Goal: Task Accomplishment & Management: Manage account settings

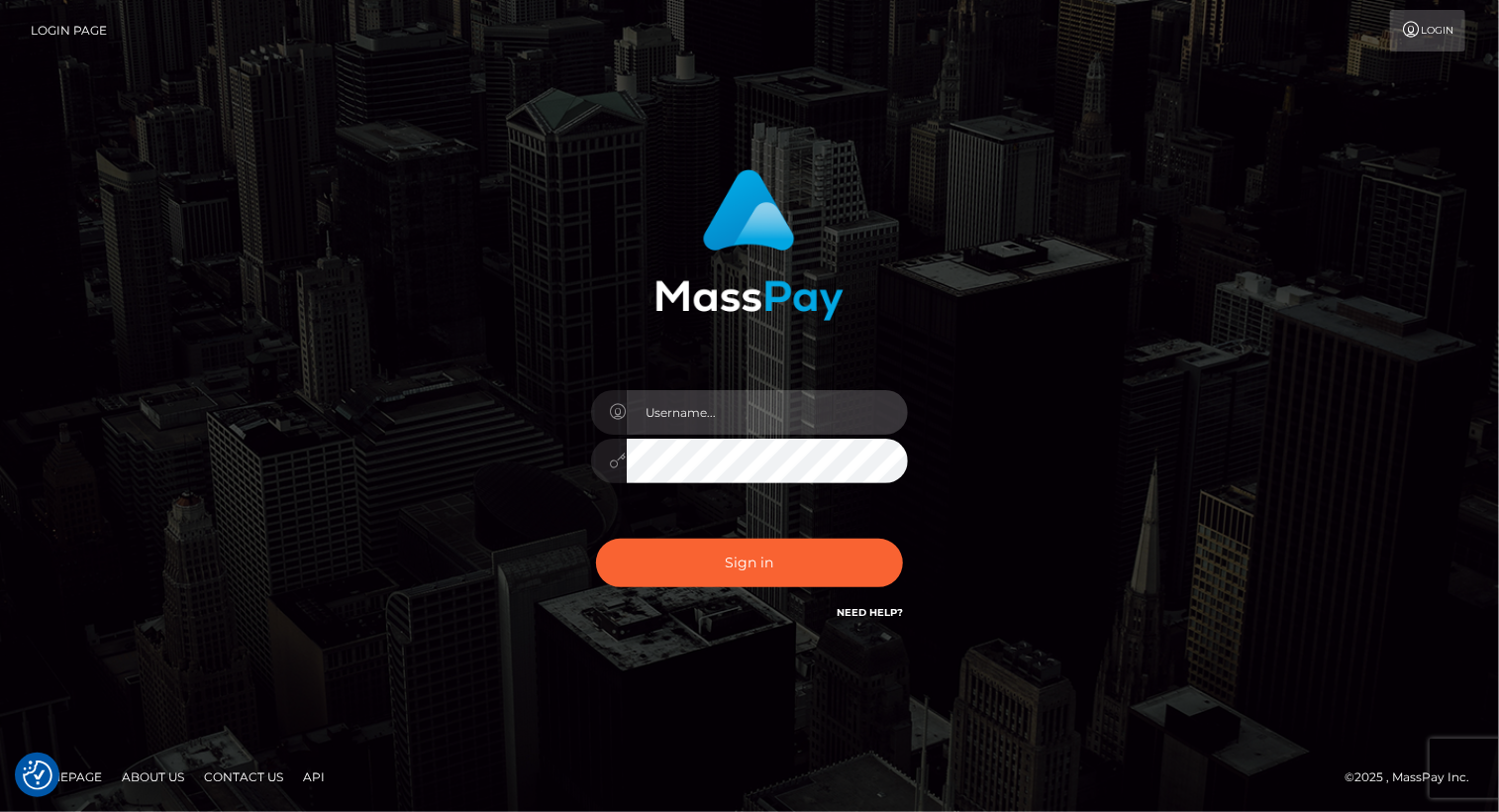
drag, startPoint x: 715, startPoint y: 425, endPoint x: 707, endPoint y: 415, distance: 12.8
click at [712, 418] on input "text" at bounding box center [768, 412] width 281 height 45
type input "Arlene.luminaryplay"
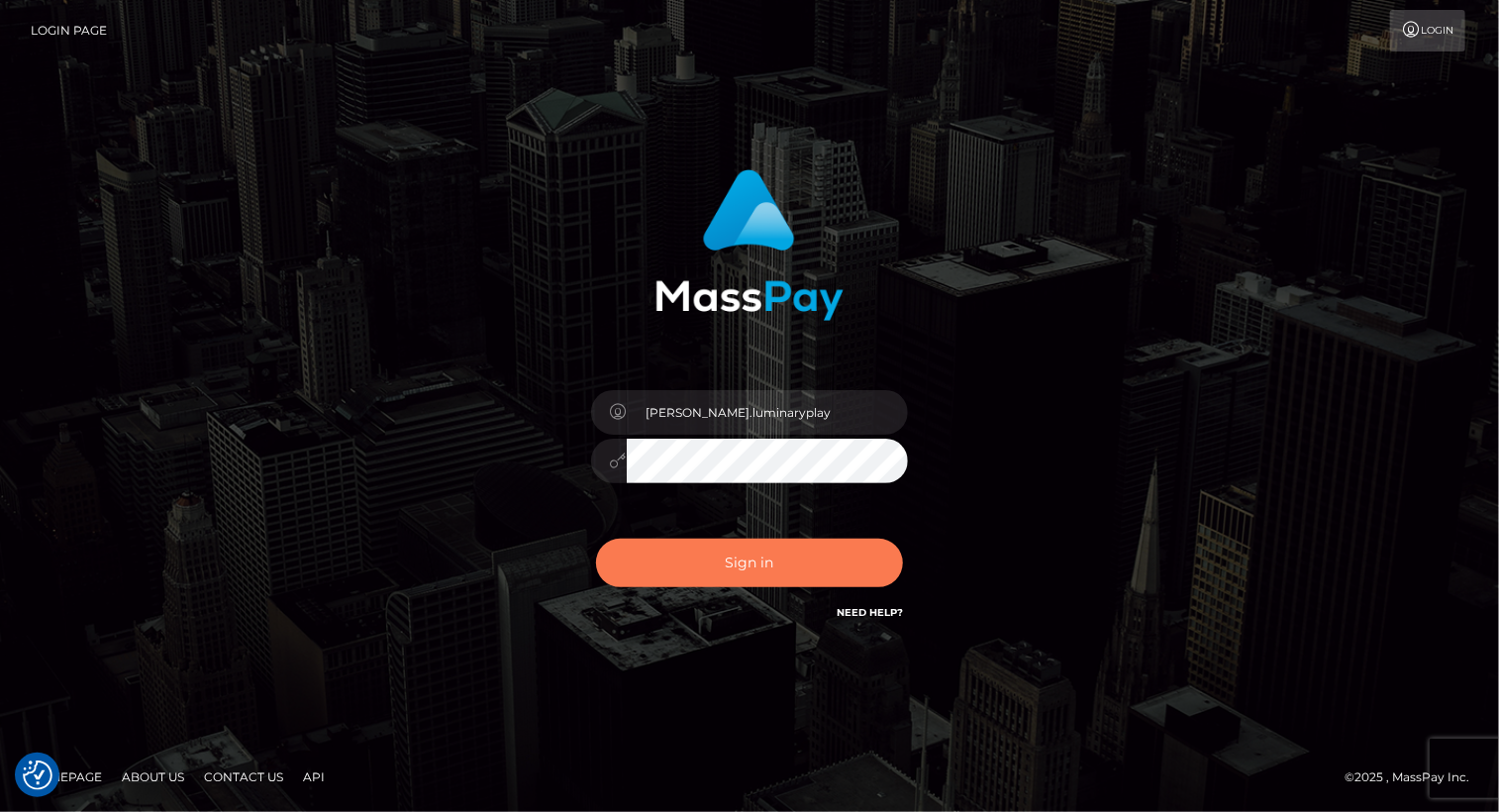
drag, startPoint x: 756, startPoint y: 570, endPoint x: 750, endPoint y: 558, distance: 13.4
click at [755, 570] on button "Sign in" at bounding box center [750, 562] width 307 height 49
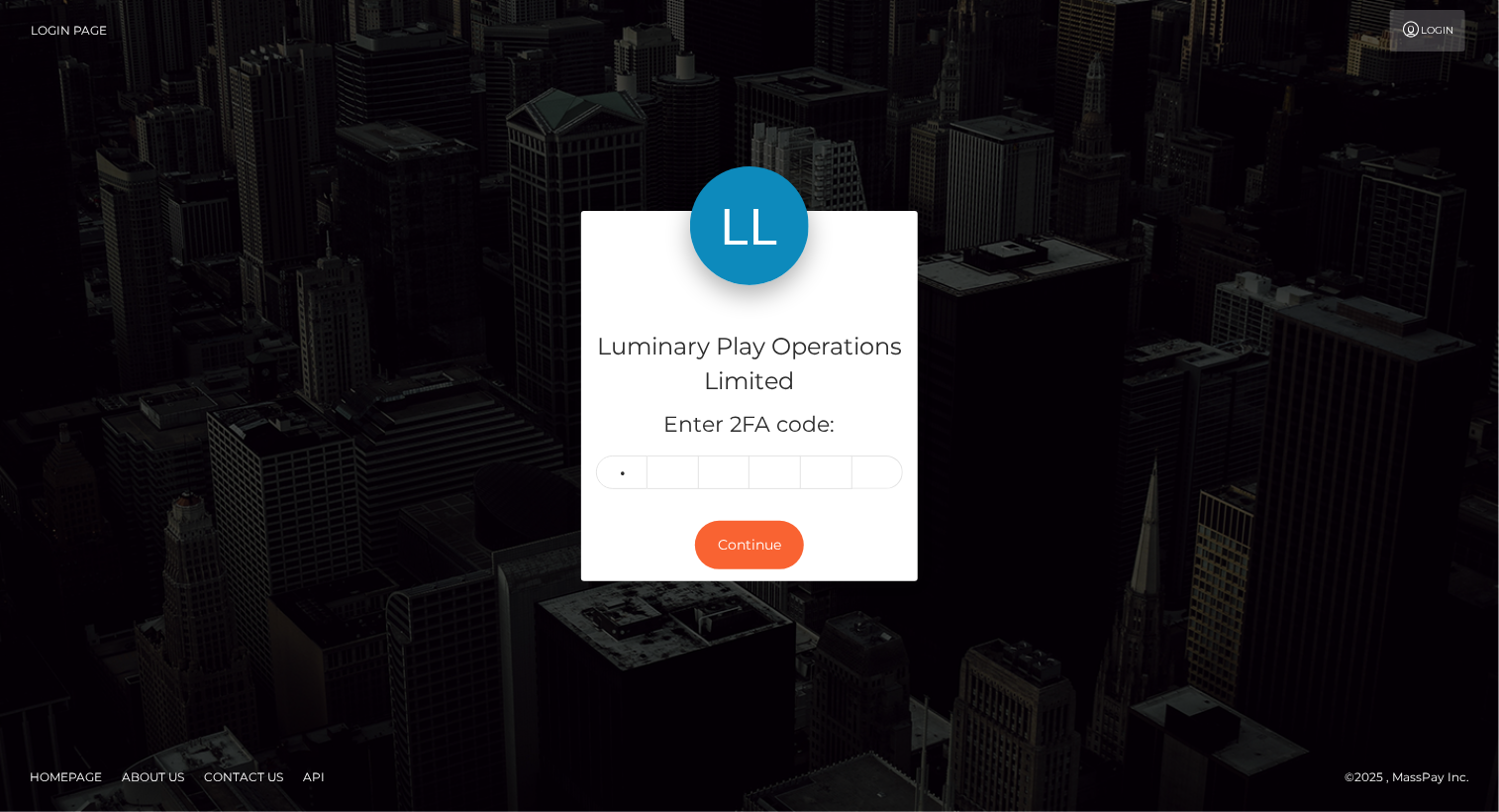
type input "5"
type input "2"
type input "8"
type input "0"
type input "1"
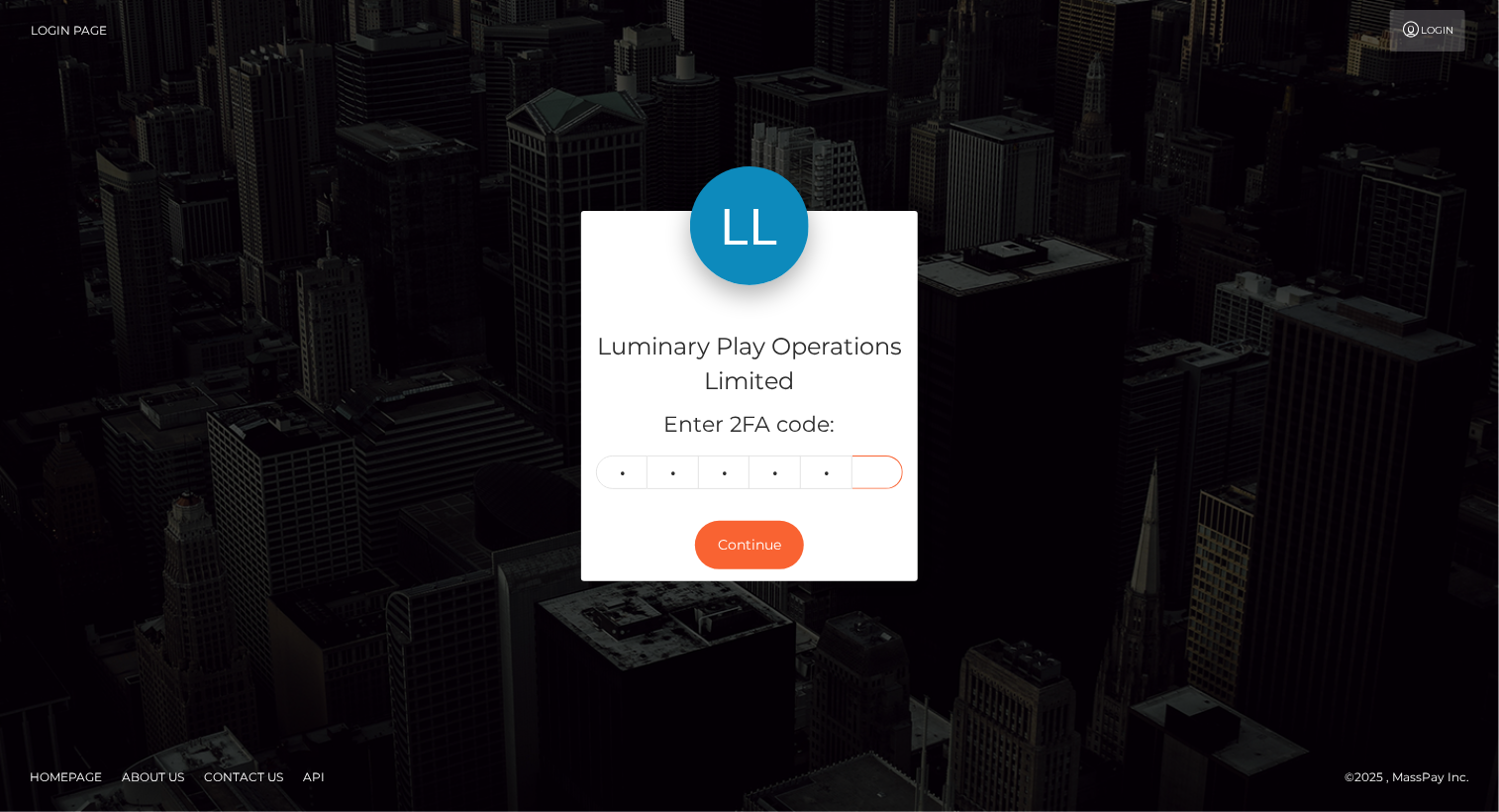
type input "2"
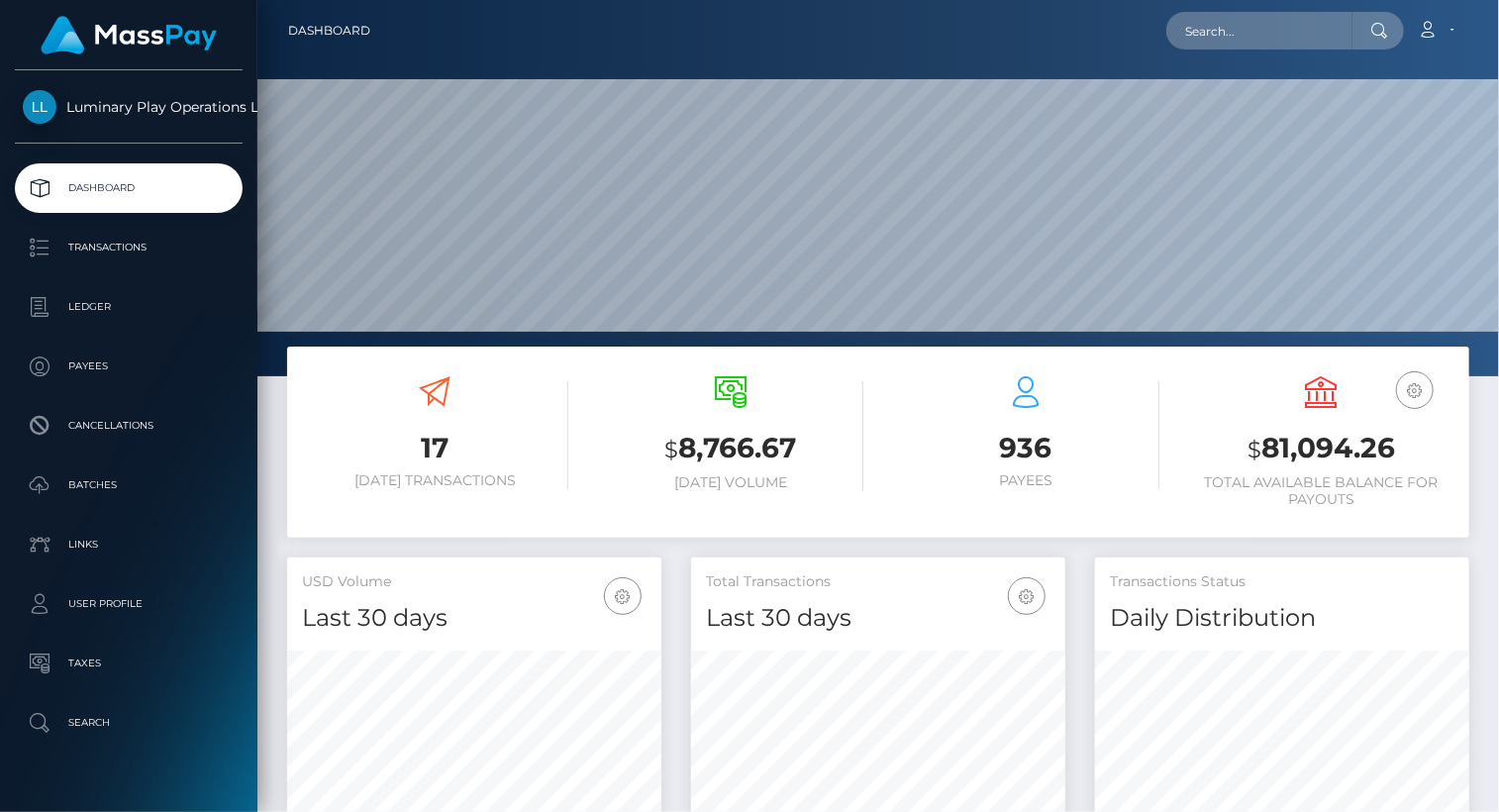
scroll to position [351, 374]
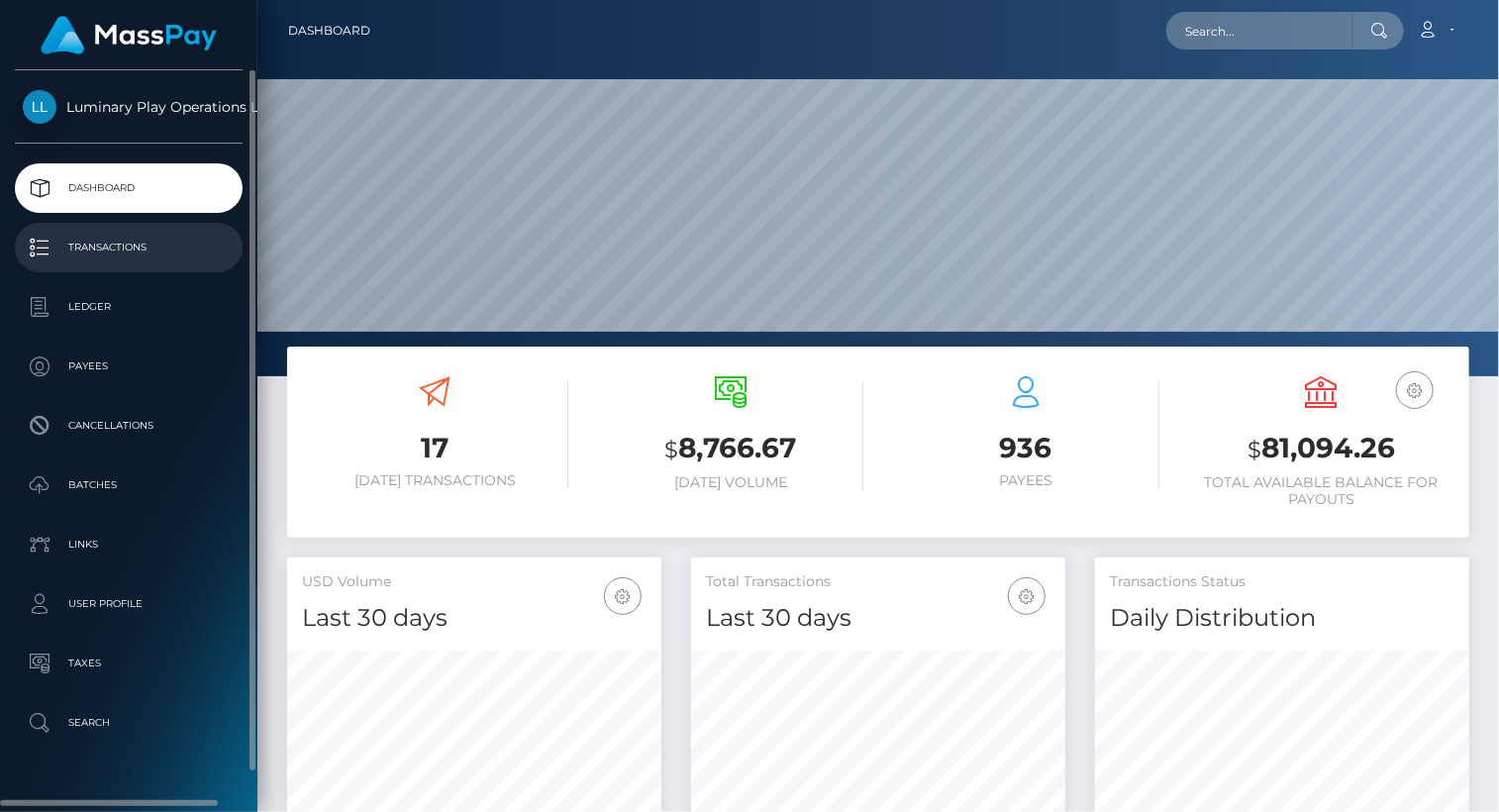
click at [136, 254] on p "Transactions" at bounding box center [129, 248] width 212 height 30
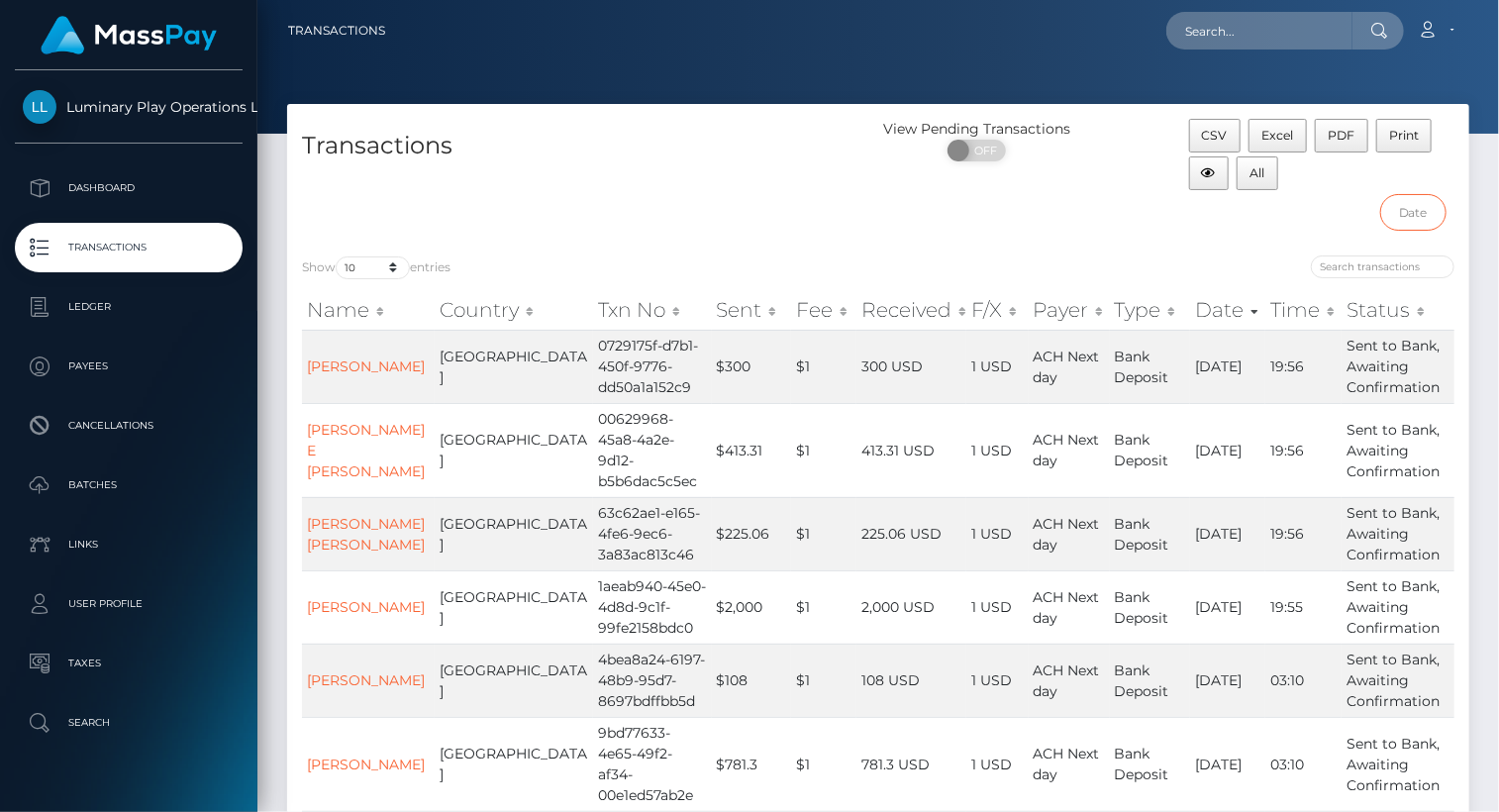
click at [1421, 216] on input "text" at bounding box center [1413, 212] width 66 height 37
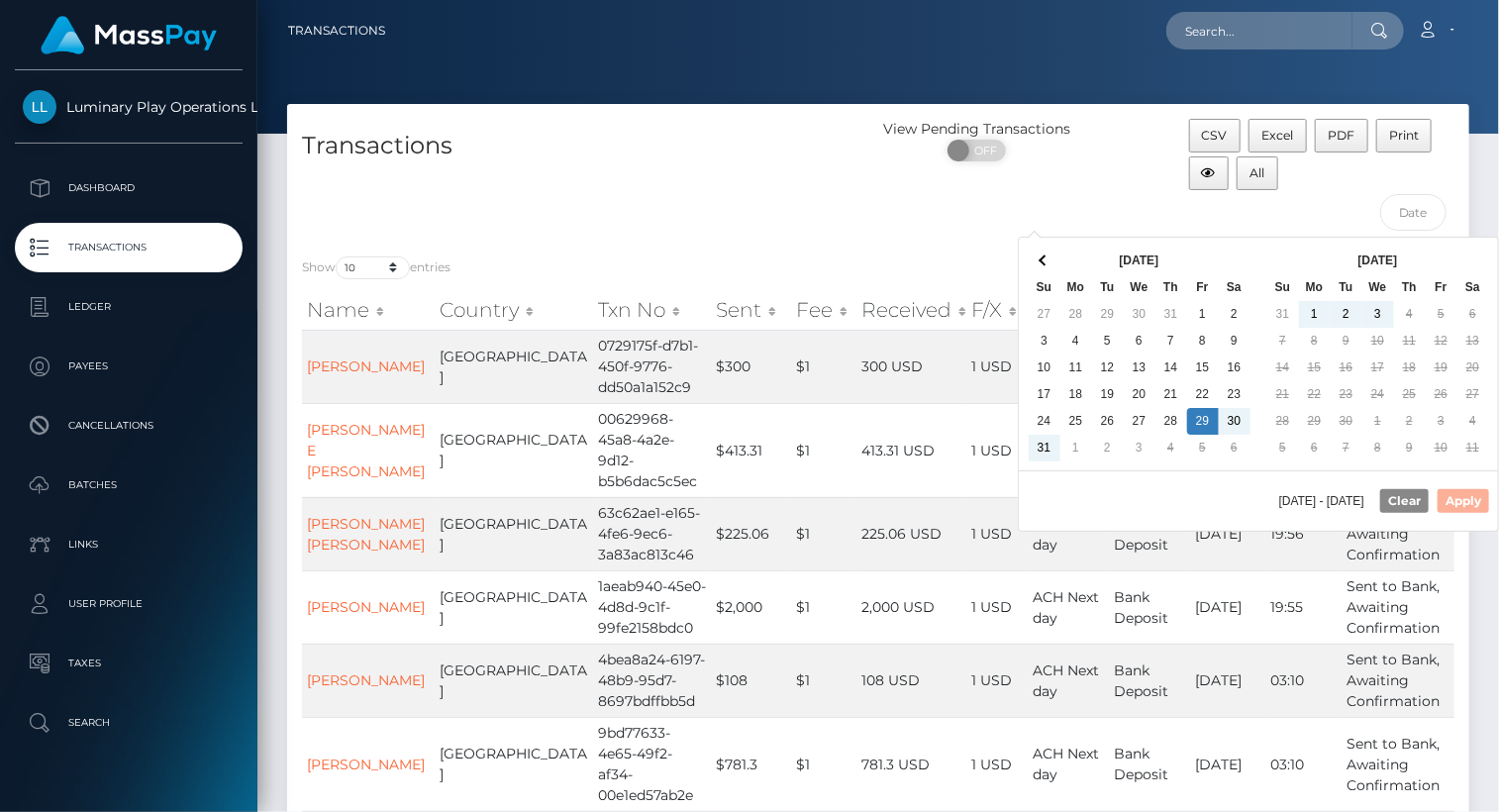
click at [1415, 322] on td "4" at bounding box center [1410, 314] width 32 height 27
click at [1471, 489] on button "Apply" at bounding box center [1463, 501] width 52 height 24
type input "[DATE] - [DATE]"
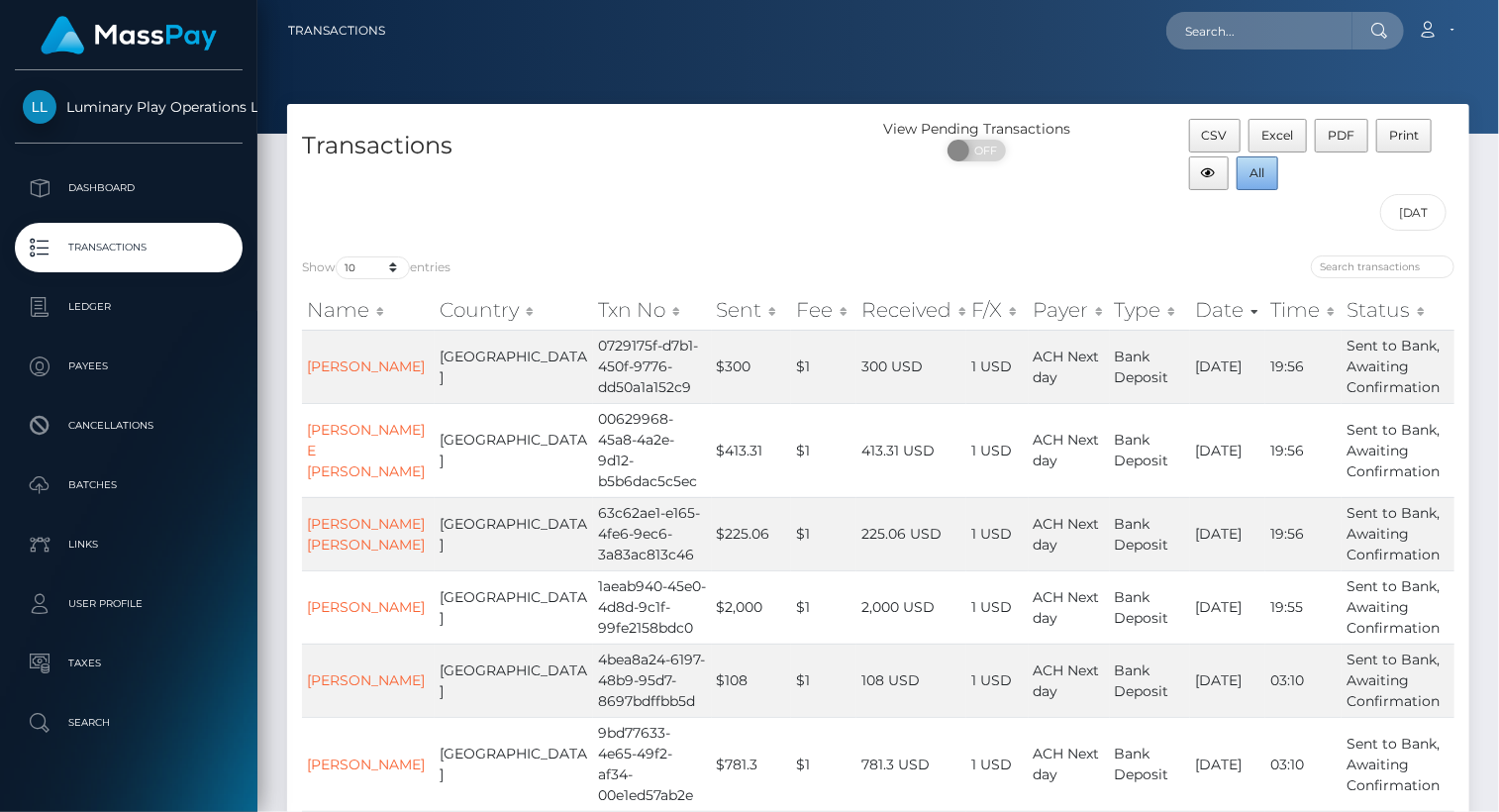
click at [1258, 175] on span "All" at bounding box center [1257, 172] width 15 height 15
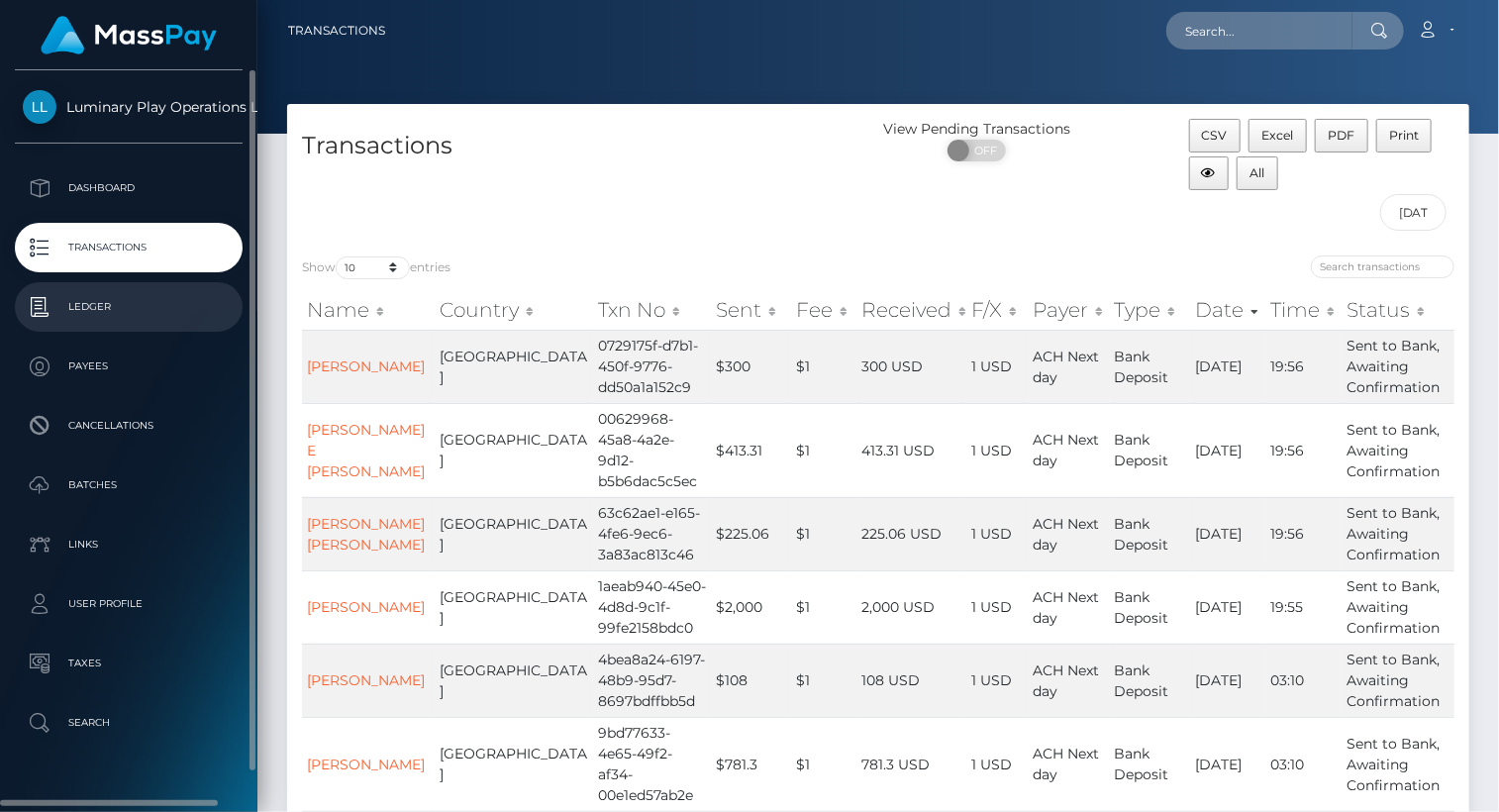
click at [81, 313] on p "Ledger" at bounding box center [129, 307] width 212 height 30
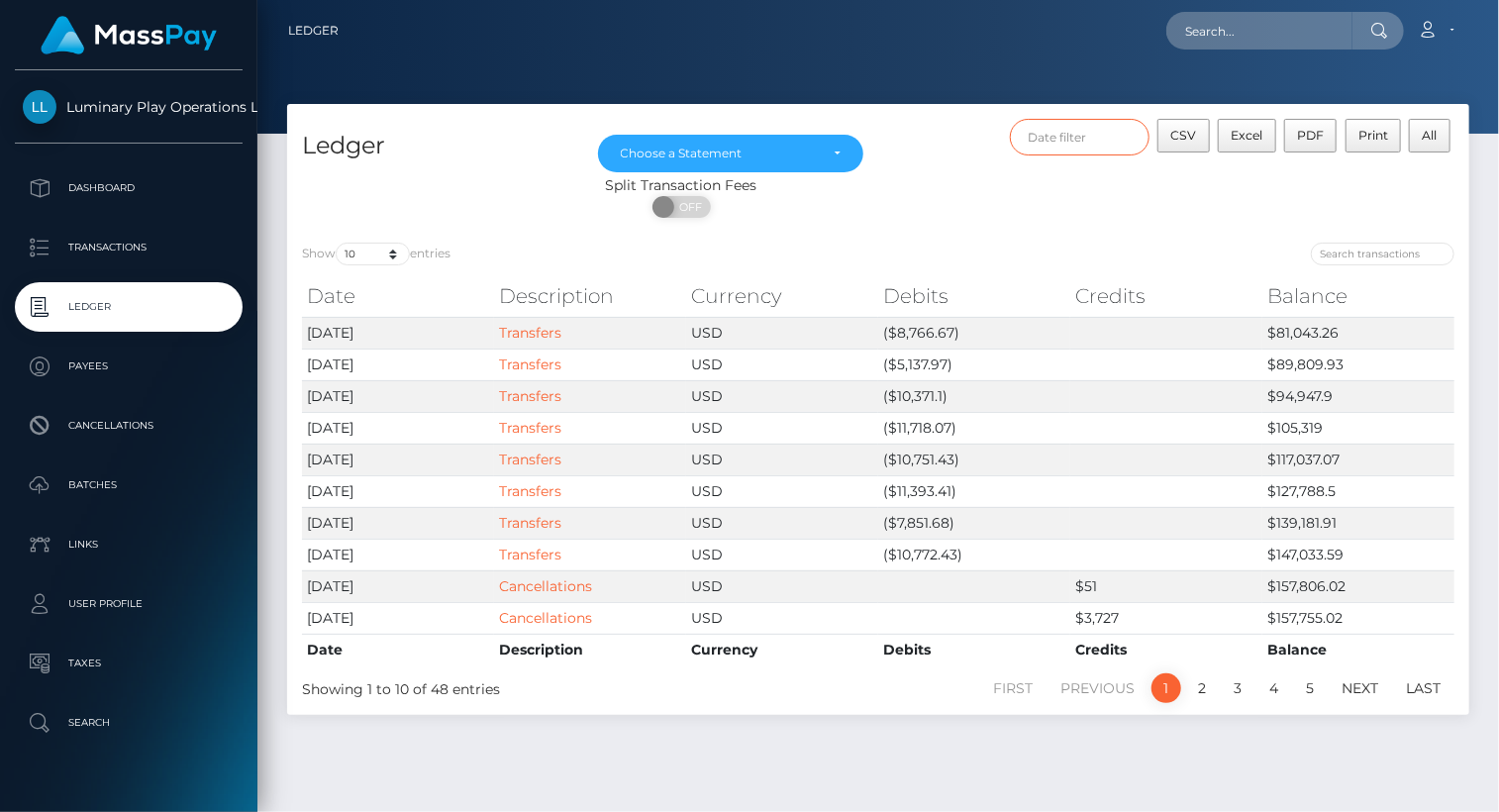
click at [1100, 138] on input "text" at bounding box center [1081, 137] width 141 height 37
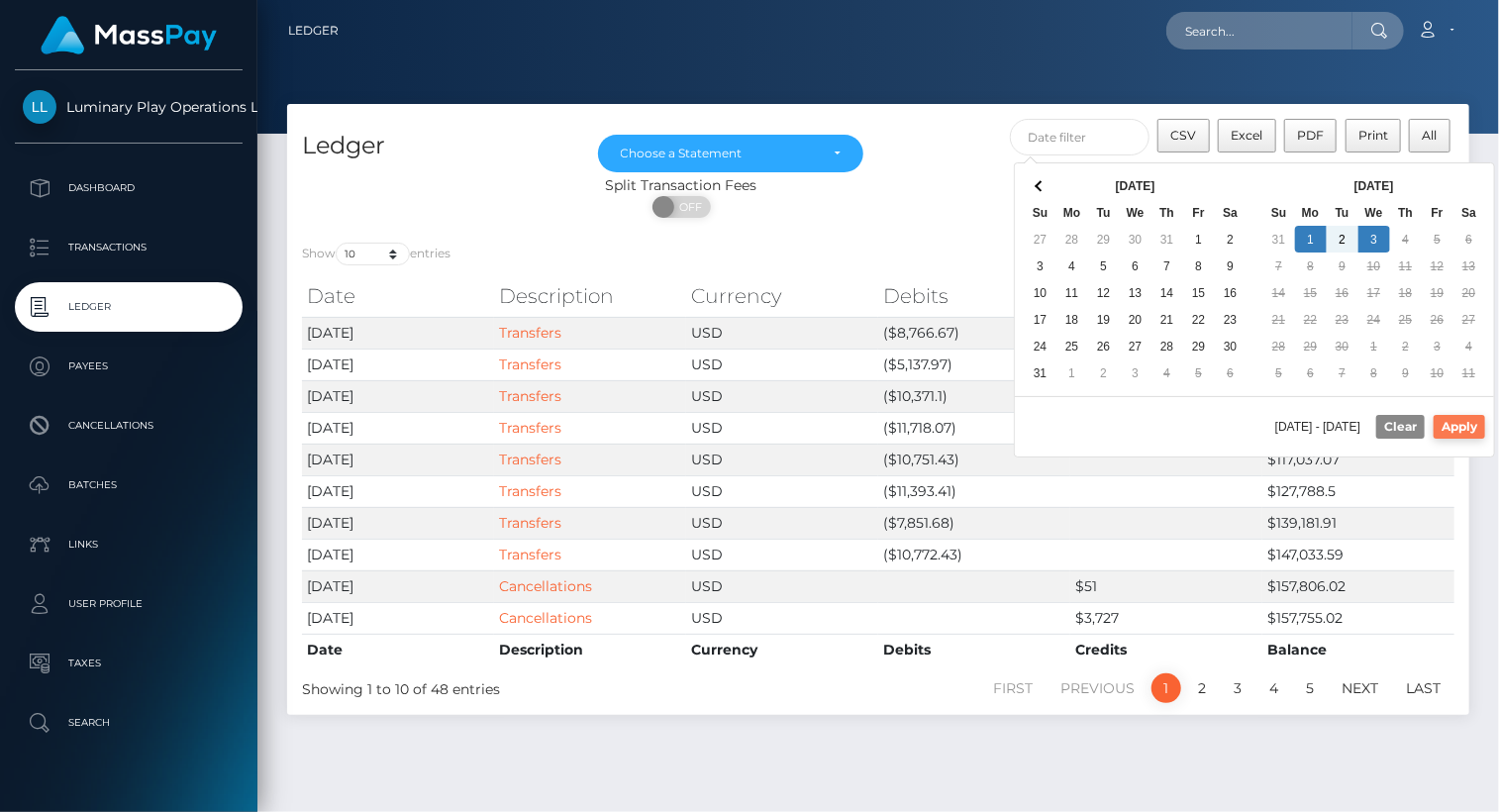
click at [1477, 423] on button "Apply" at bounding box center [1459, 427] width 52 height 24
type input "[DATE] - [DATE]"
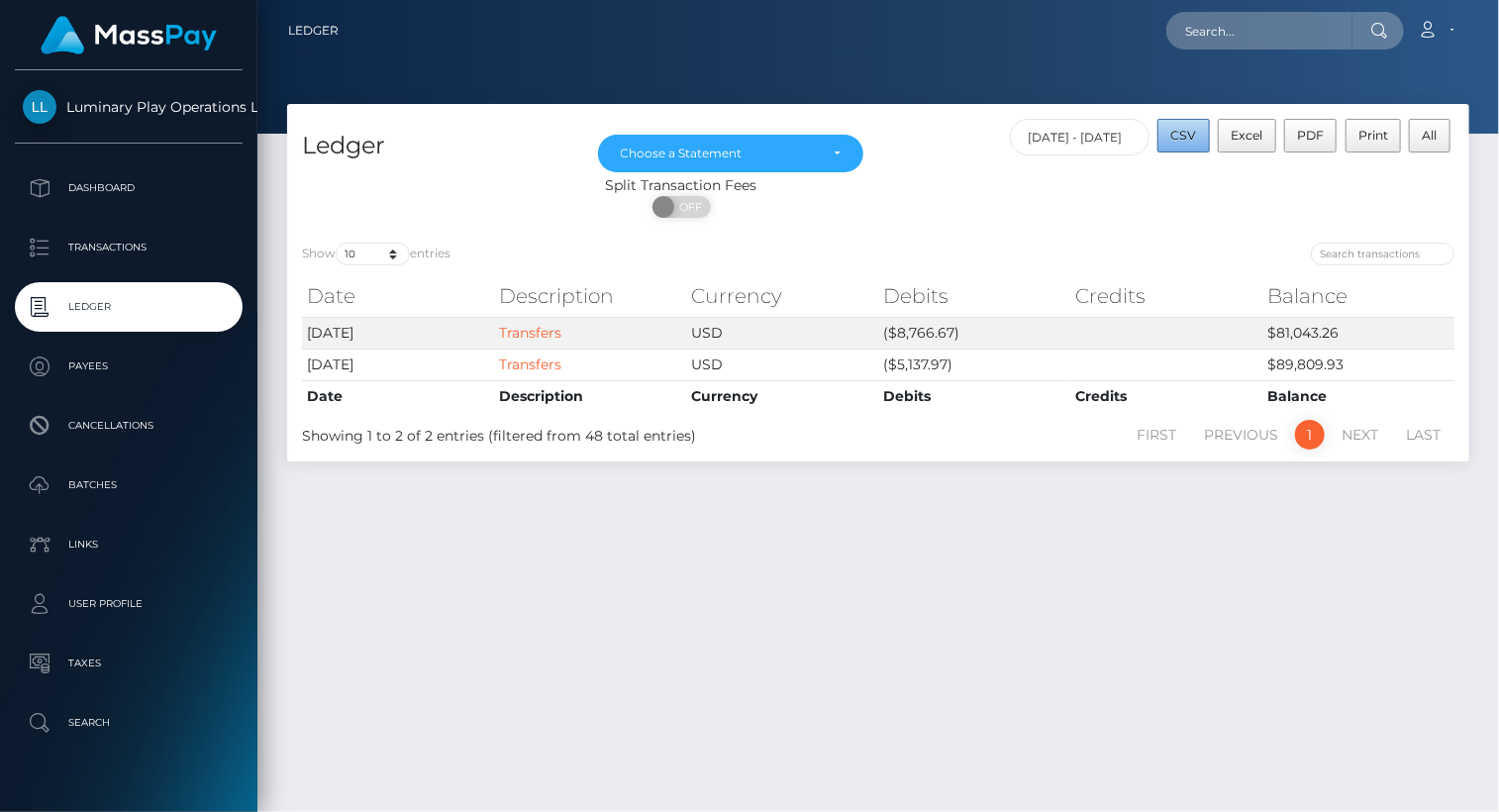
click at [1189, 141] on span "CSV" at bounding box center [1185, 135] width 26 height 15
click at [828, 152] on div "Choose a Statement" at bounding box center [731, 153] width 221 height 16
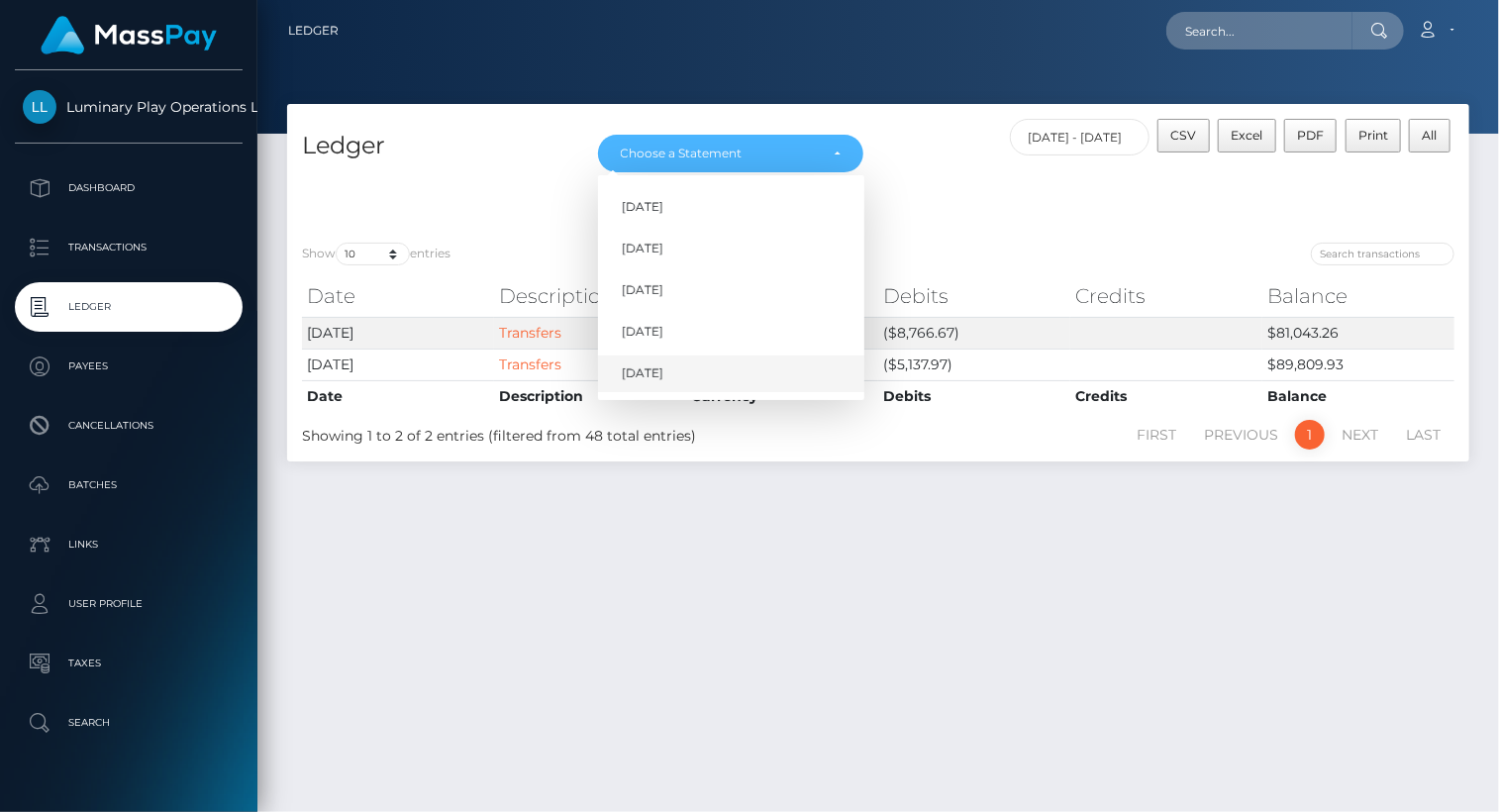
click at [657, 374] on span "[DATE]" at bounding box center [643, 374] width 42 height 18
select select "[DATE]"
